Goal: Task Accomplishment & Management: Use online tool/utility

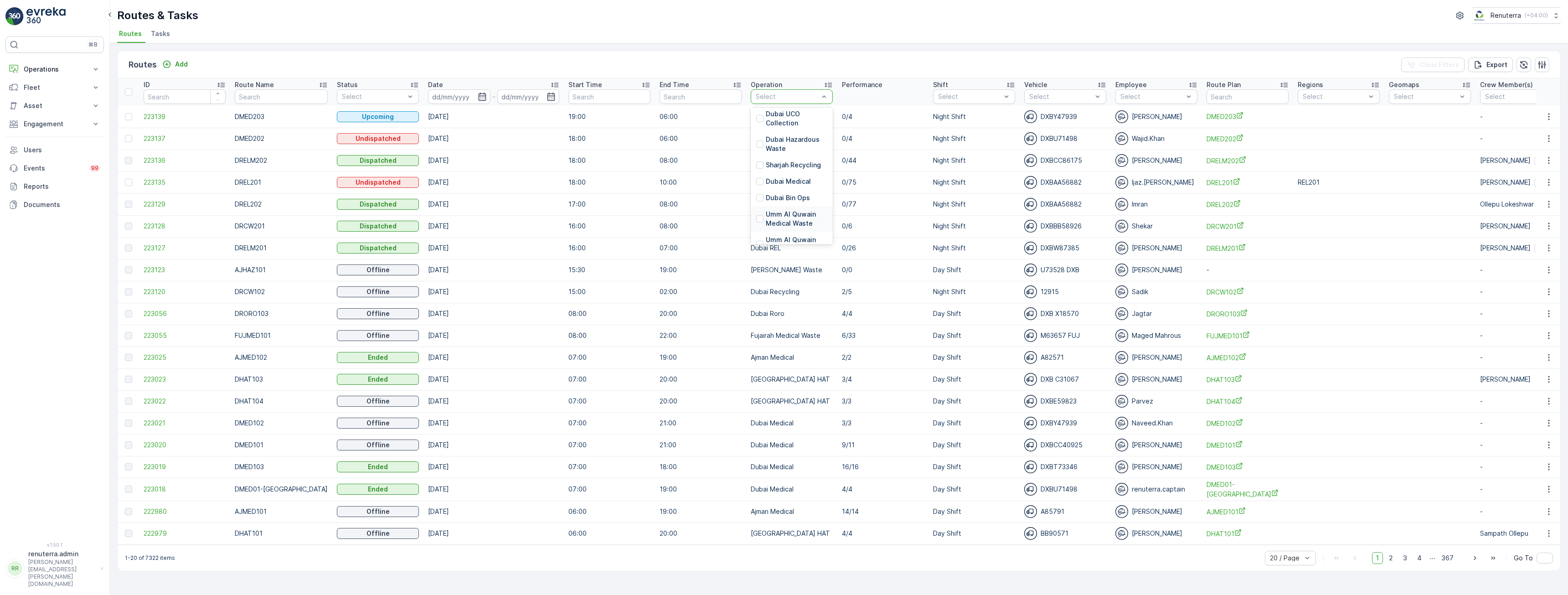
scroll to position [91, 0]
click at [766, 218] on p "[GEOGRAPHIC_DATA] HAT" at bounding box center [800, 224] width 68 height 18
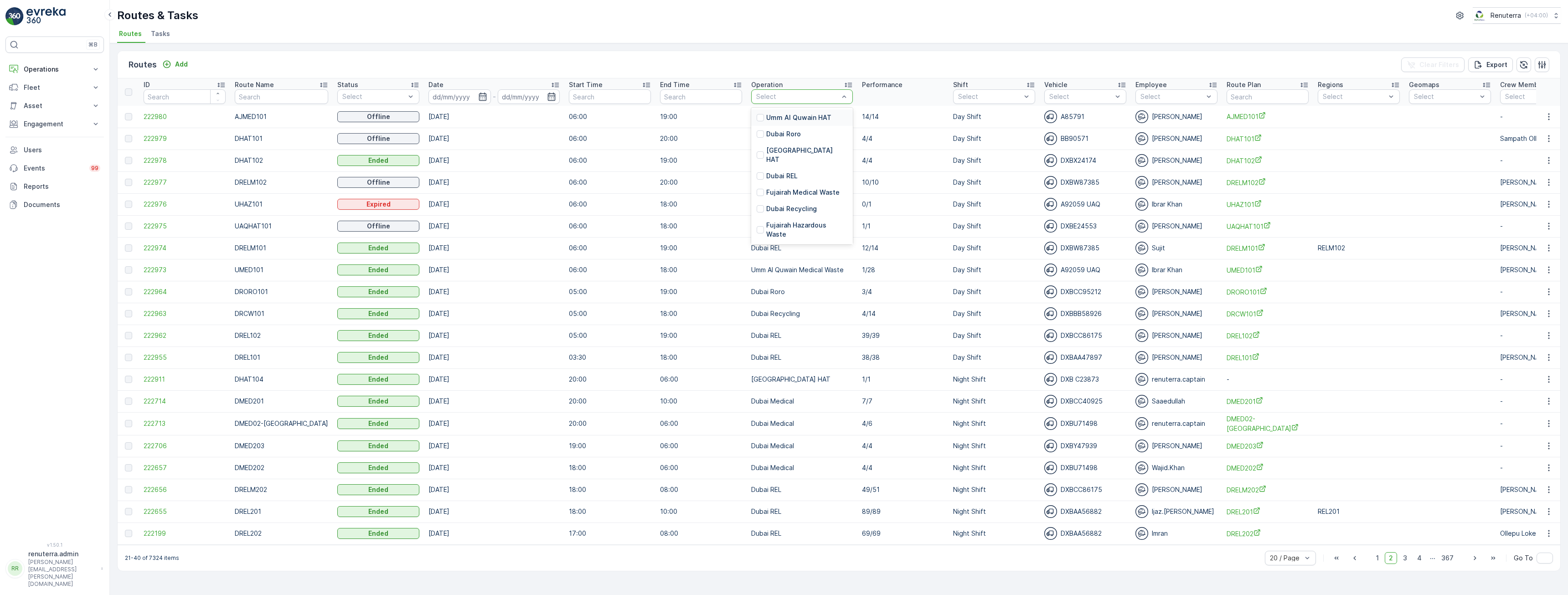
click at [906, 59] on div "Routes Add Clear Filters Export" at bounding box center [839, 65] width 1443 height 27
click at [832, 63] on div "Routes Add Clear Filters Export" at bounding box center [839, 65] width 1443 height 27
click at [791, 90] on div "Select" at bounding box center [802, 97] width 102 height 15
click at [849, 64] on div "Routes Add Clear Filters Export" at bounding box center [839, 65] width 1443 height 27
